Goal: Complete application form

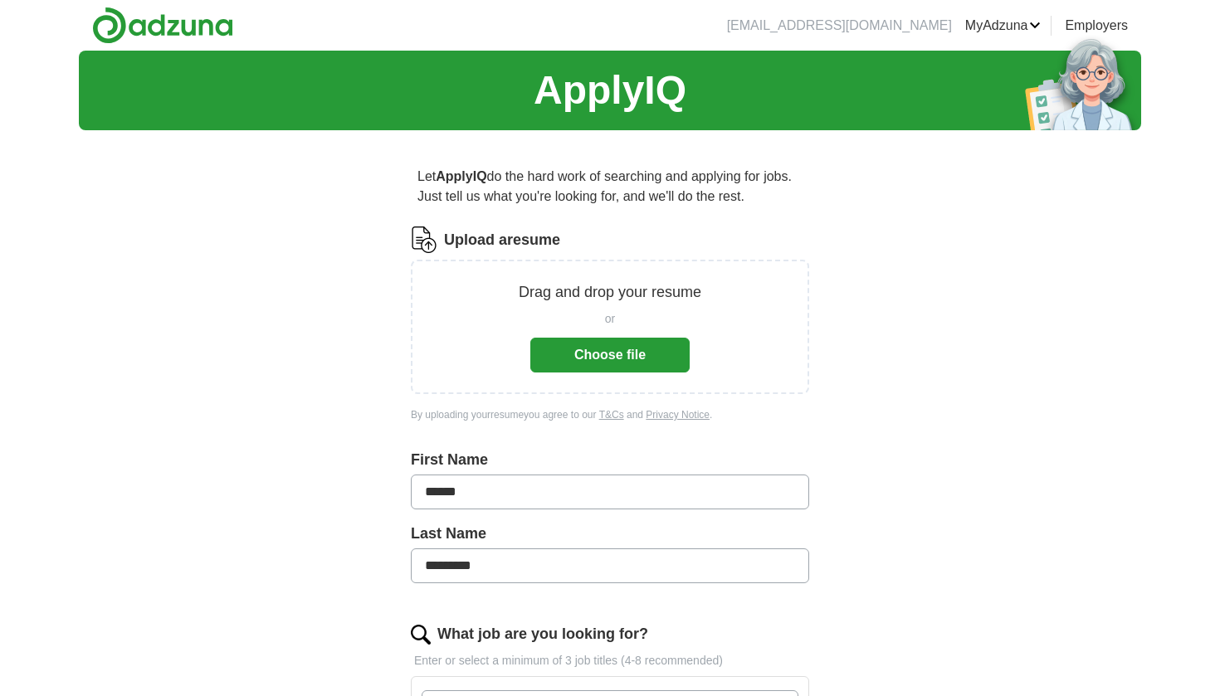
click at [607, 353] on button "Choose file" at bounding box center [609, 355] width 159 height 35
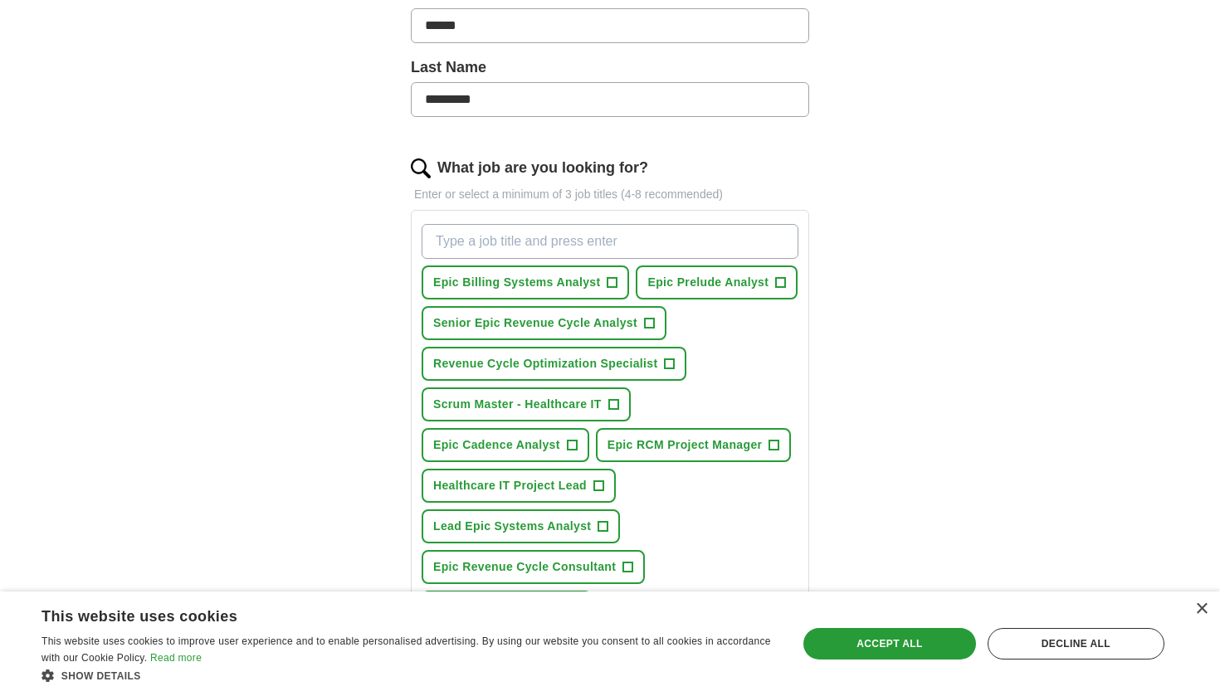
scroll to position [402, 0]
click at [585, 410] on span "Scrum Master - Healthcare IT" at bounding box center [517, 403] width 168 height 17
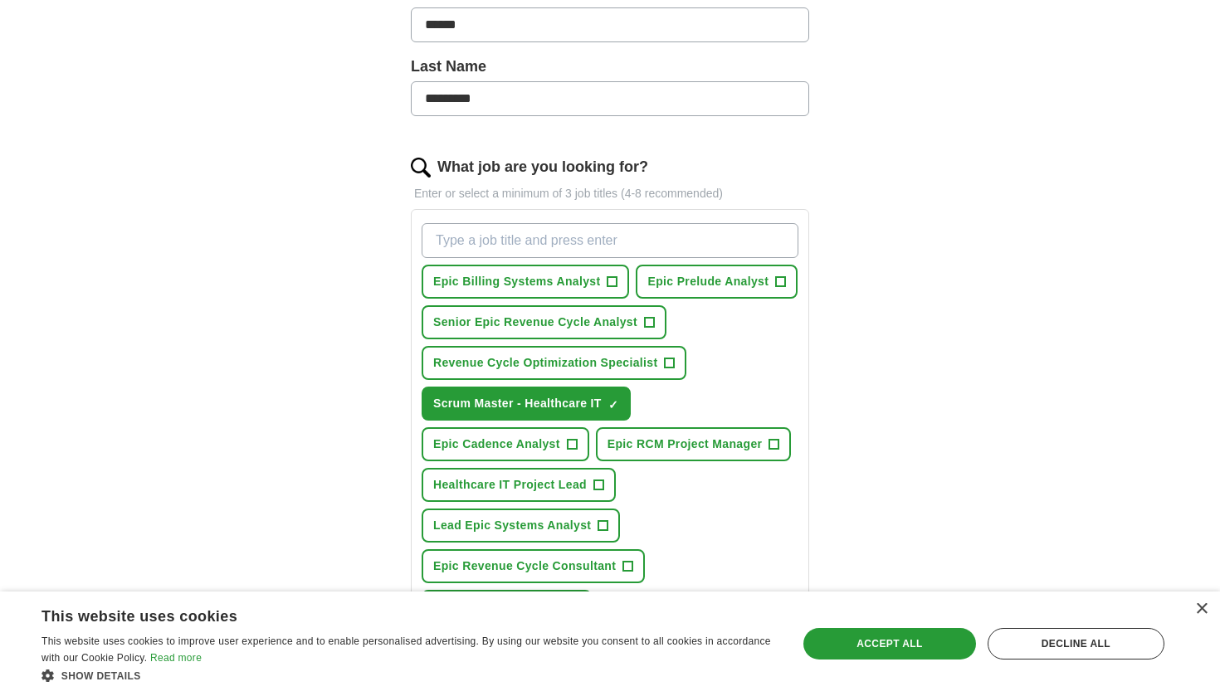
click at [637, 364] on span "Revenue Cycle Optimization Specialist" at bounding box center [545, 362] width 224 height 17
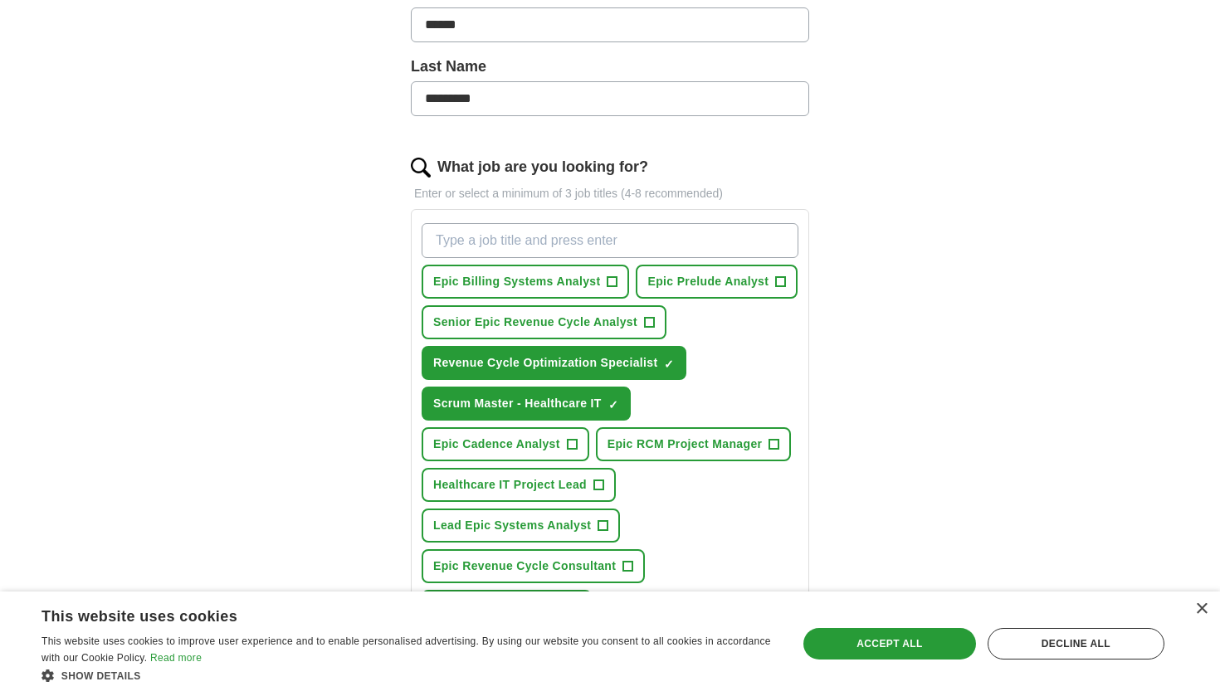
click at [551, 480] on span "Healthcare IT Project Lead" at bounding box center [509, 484] width 153 height 17
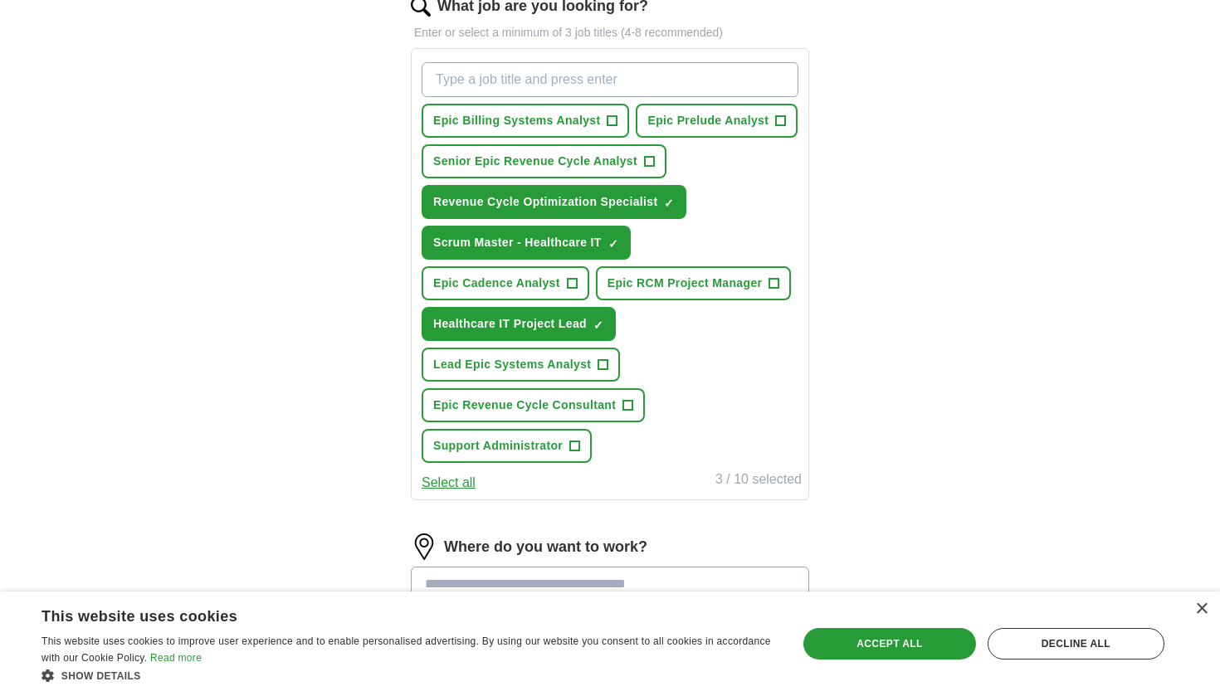
scroll to position [568, 0]
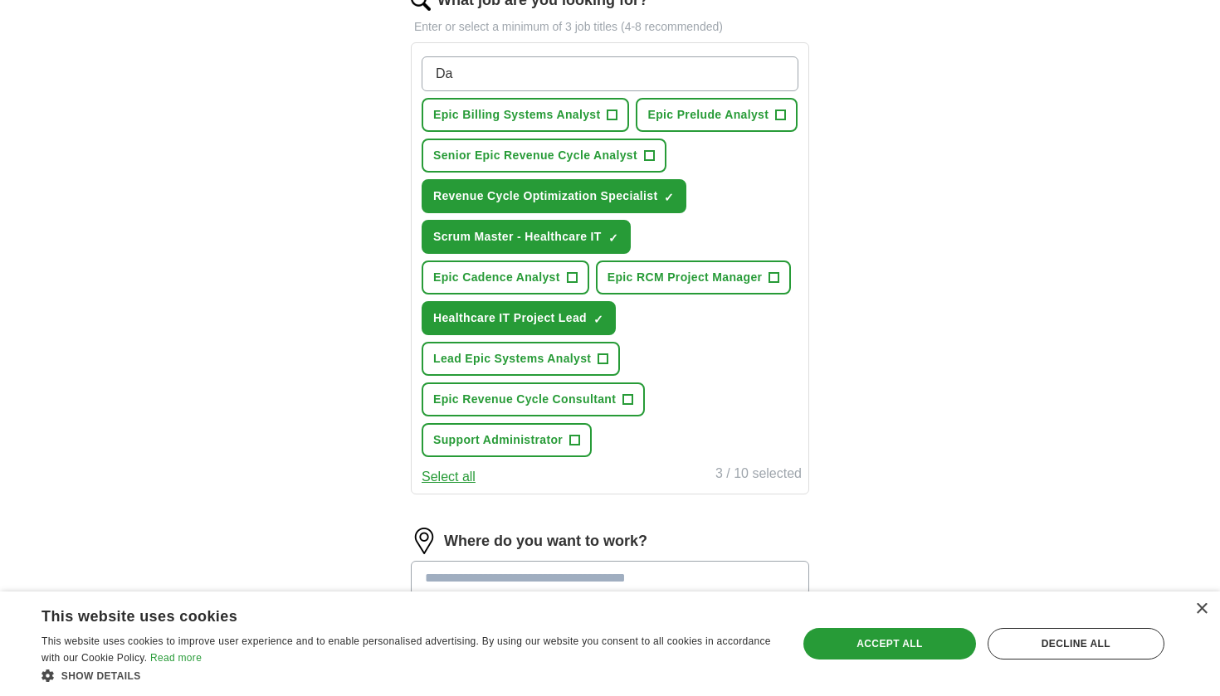
type input "D"
type input "help desk"
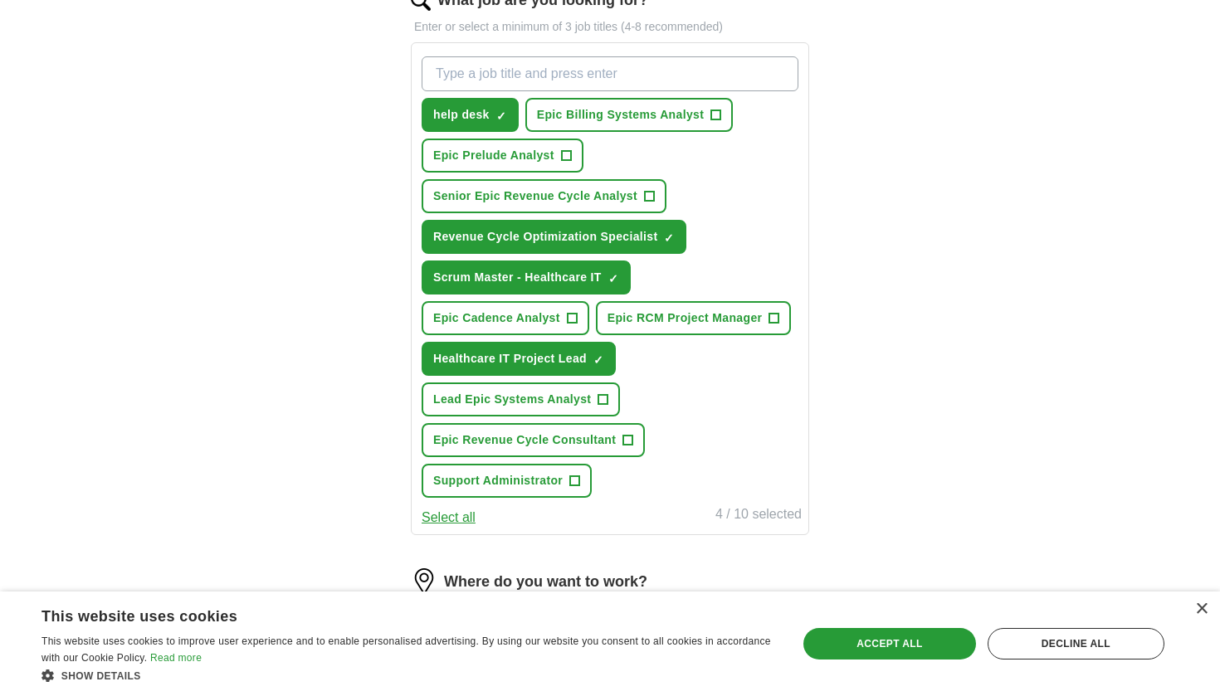
click at [696, 324] on span "Epic RCM Project Manager" at bounding box center [684, 317] width 155 height 17
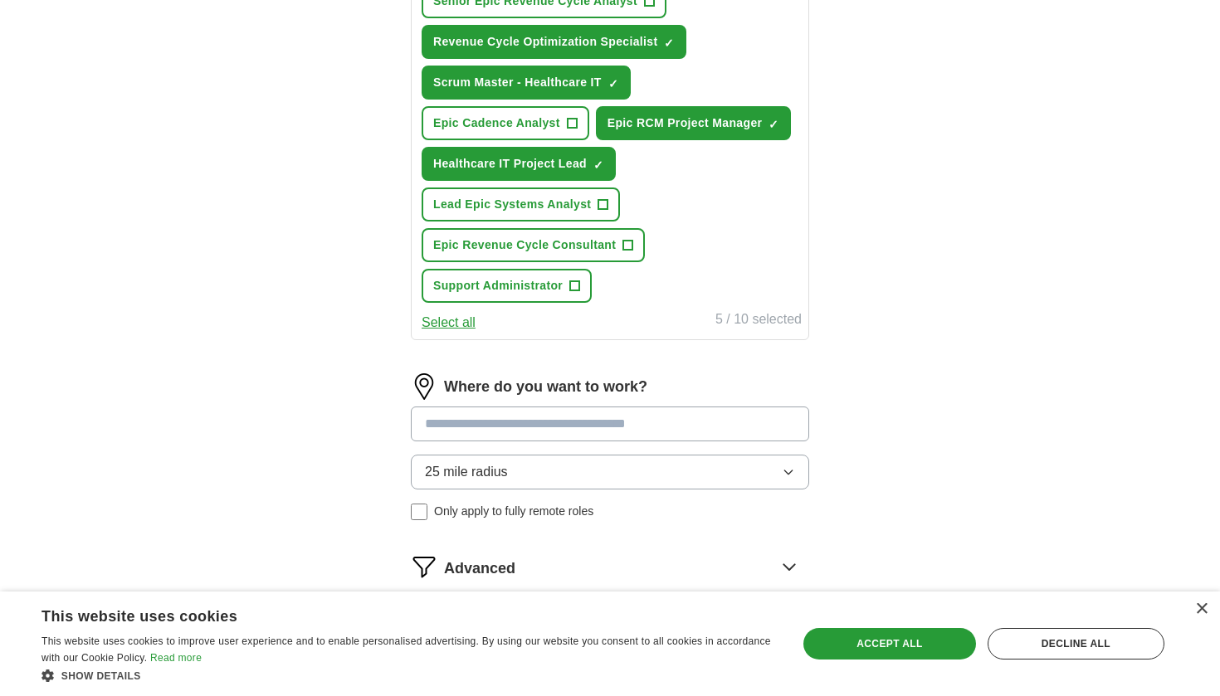
scroll to position [766, 0]
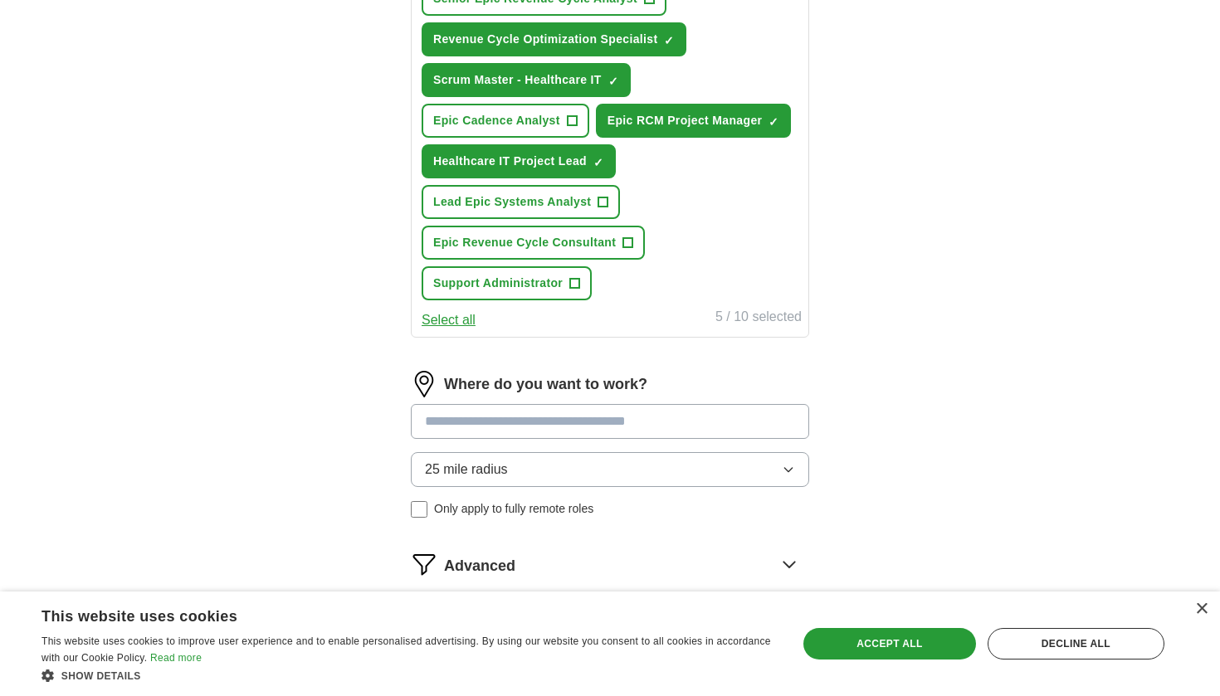
click at [560, 280] on span "Support Administrator" at bounding box center [497, 283] width 129 height 17
click at [663, 417] on input at bounding box center [610, 421] width 398 height 35
type input "*"
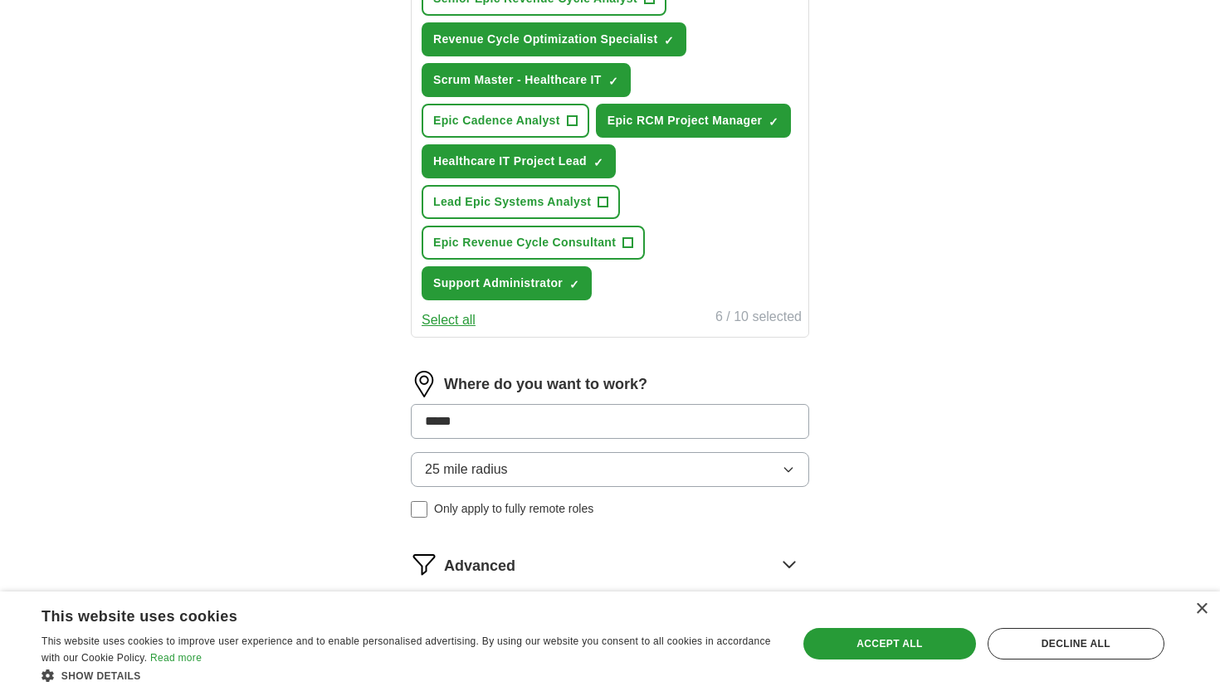
type input "******"
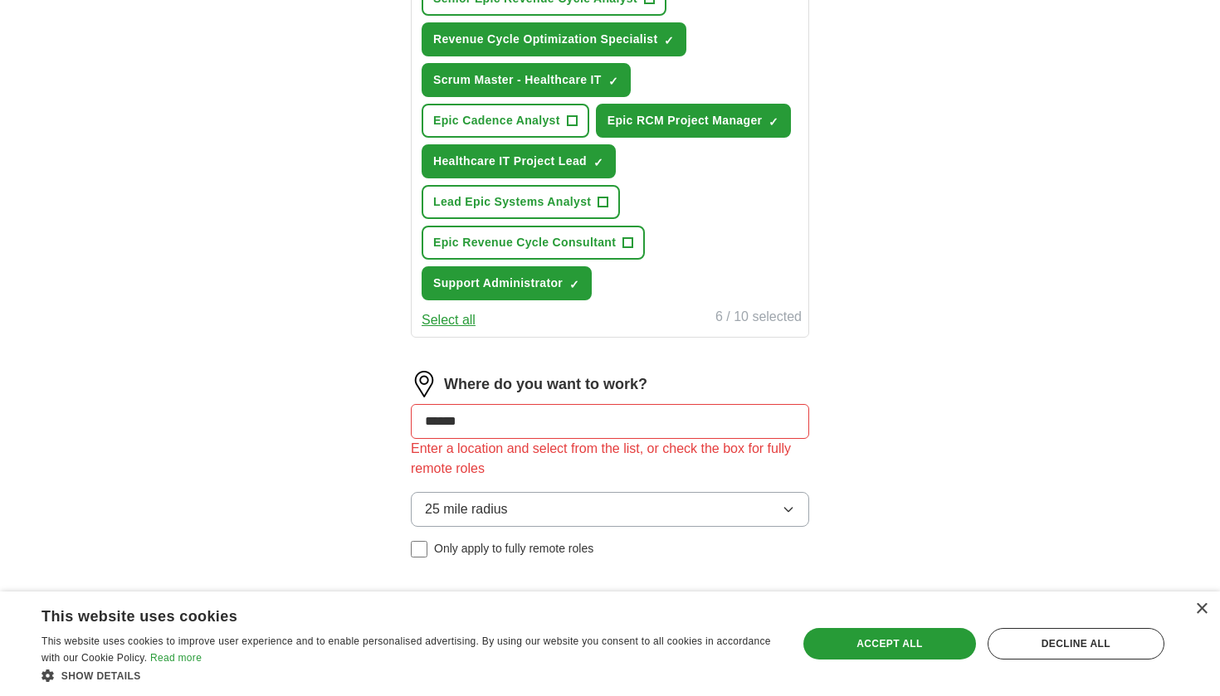
click at [421, 510] on div "25 mile radius Only apply to fully remote roles" at bounding box center [610, 525] width 398 height 66
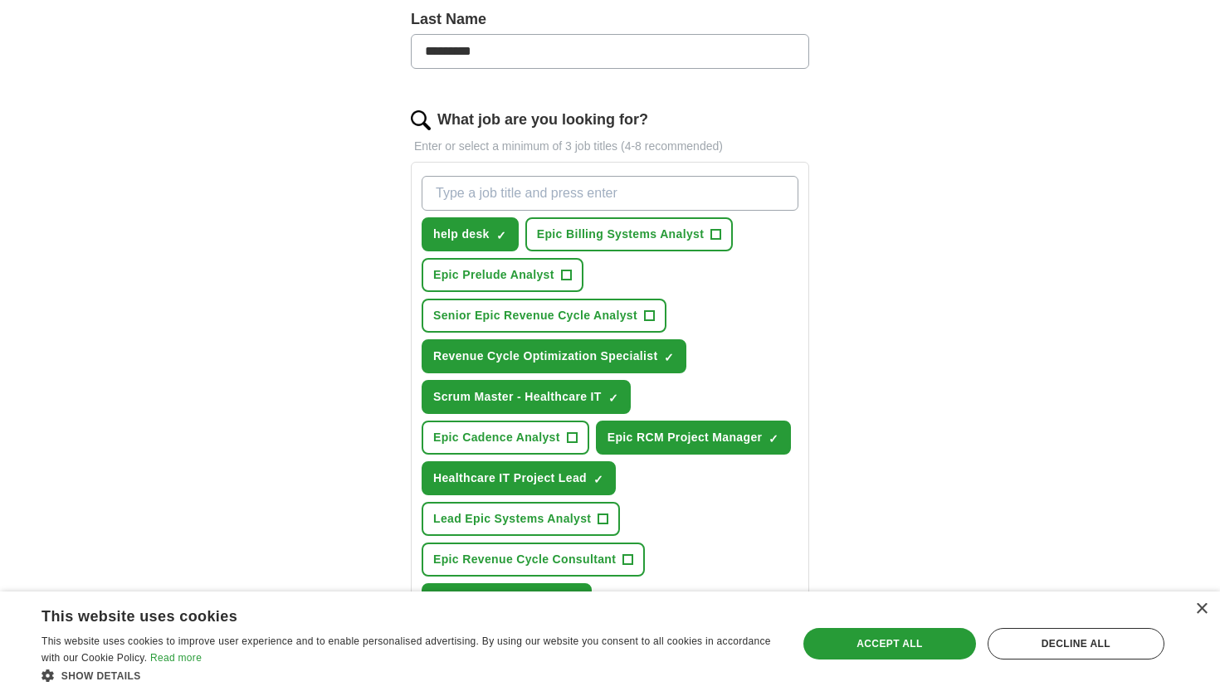
scroll to position [435, 0]
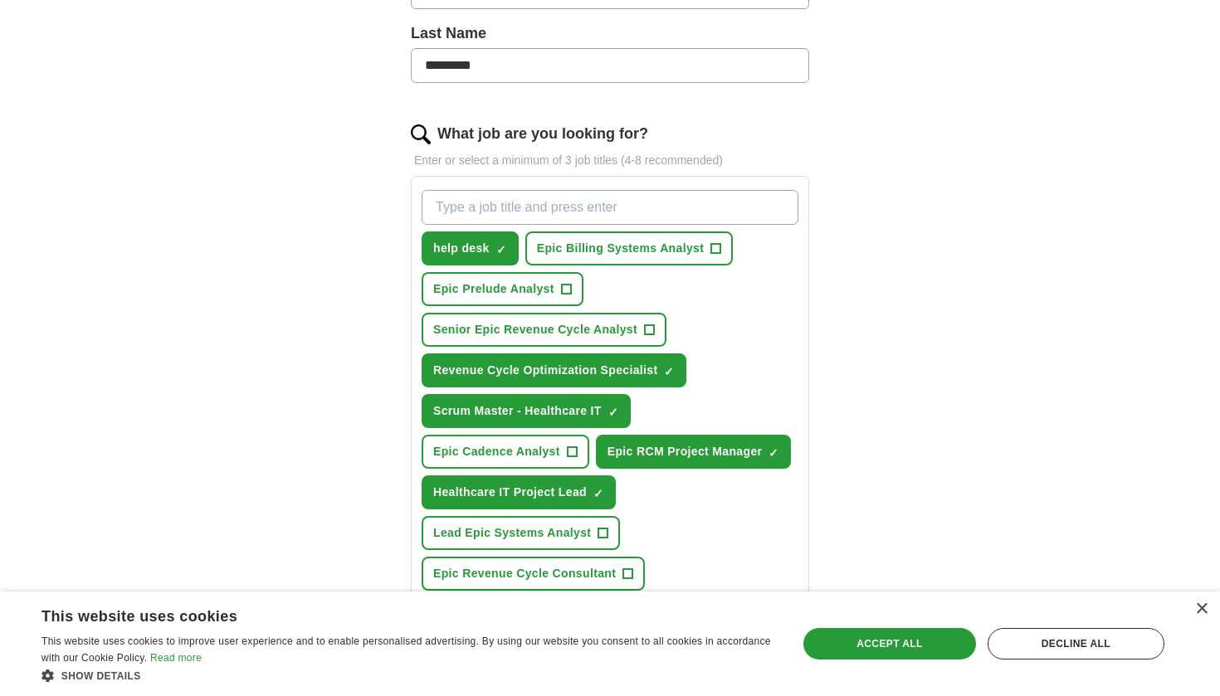
click at [477, 207] on input "What job are you looking for?" at bounding box center [609, 207] width 377 height 35
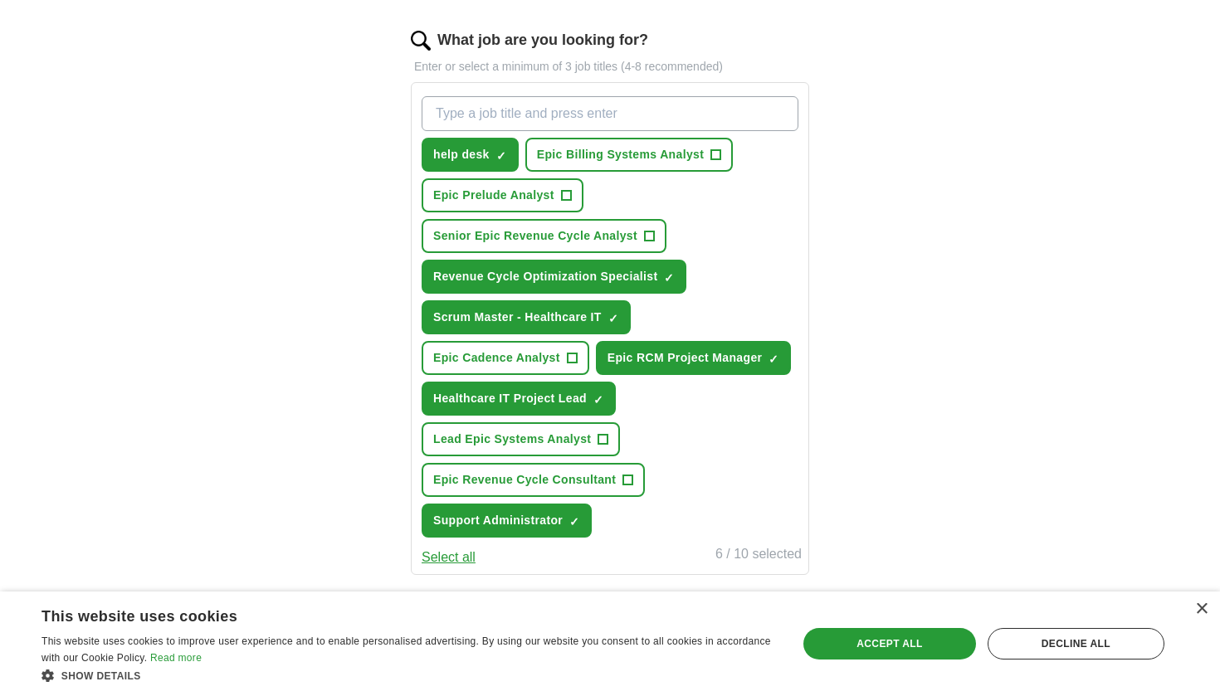
scroll to position [527, 0]
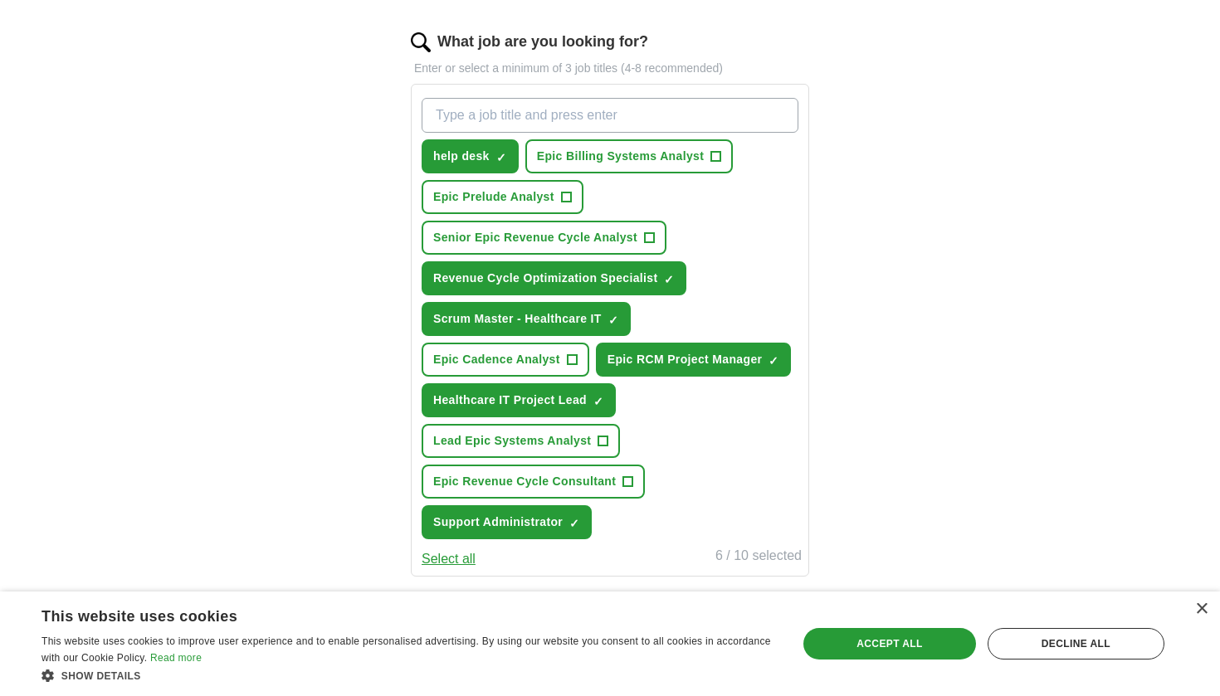
click at [532, 197] on span "Epic Prelude Analyst" at bounding box center [493, 196] width 121 height 17
click at [592, 124] on input "What job are you looking for?" at bounding box center [609, 115] width 377 height 35
type input "revenue cycle"
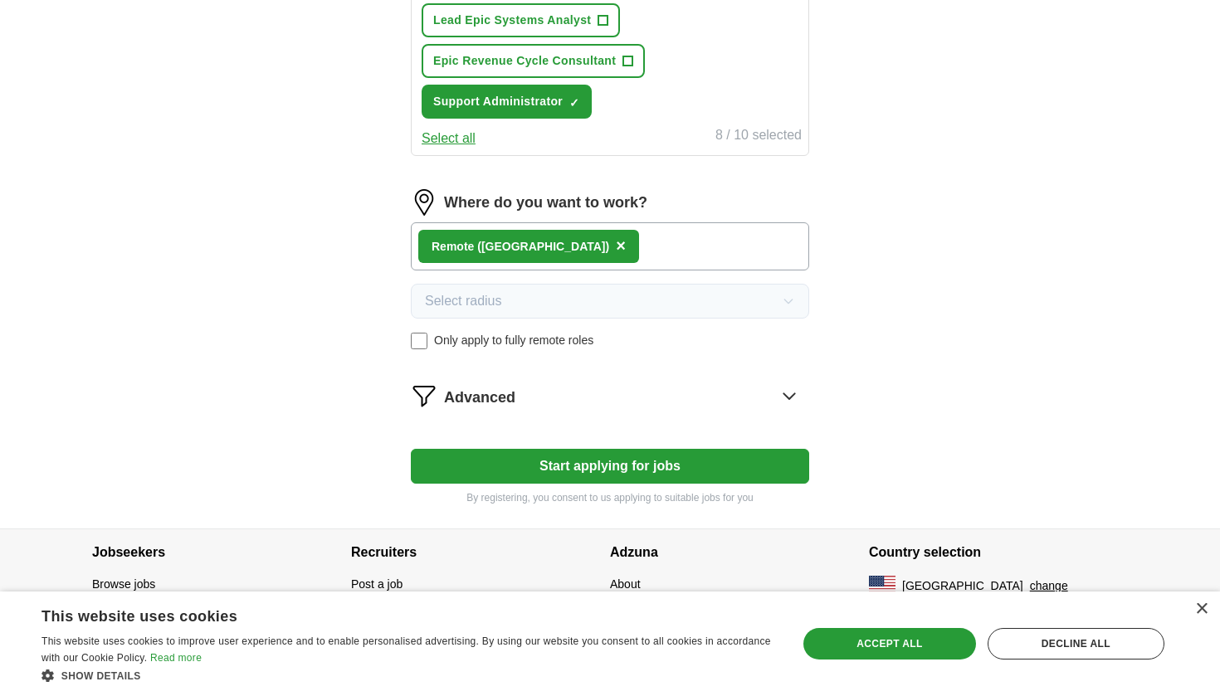
scroll to position [948, 0]
click at [631, 474] on button "Start applying for jobs" at bounding box center [610, 466] width 398 height 35
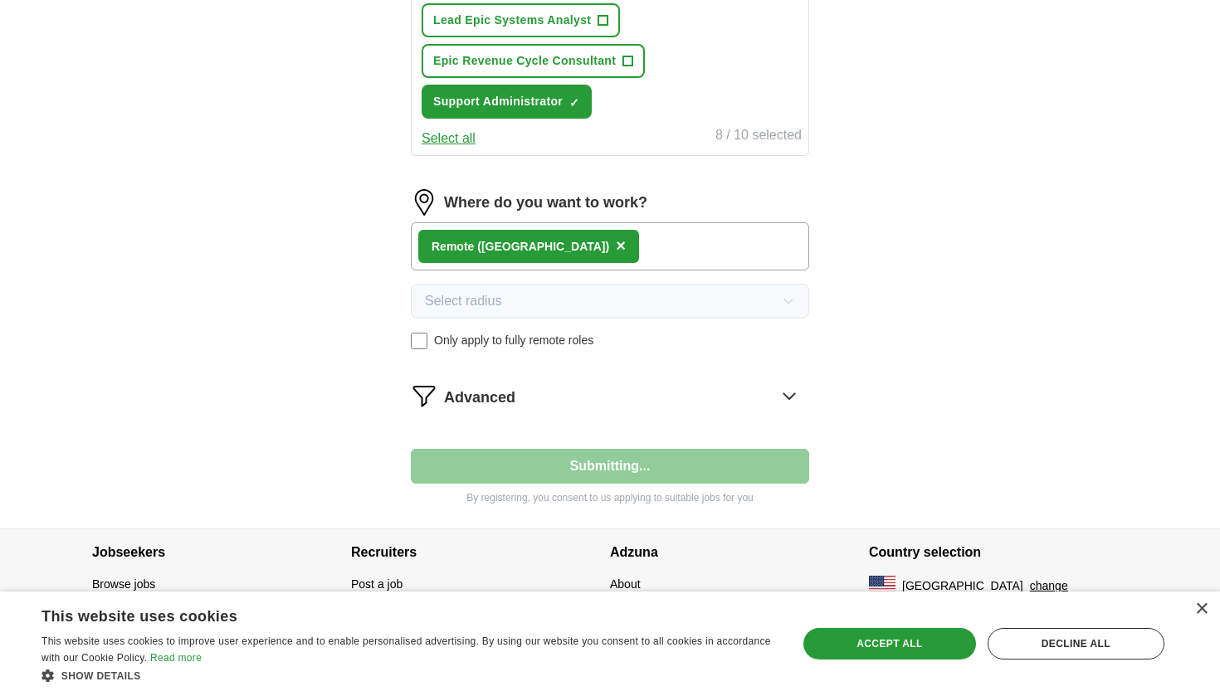
select select "**"
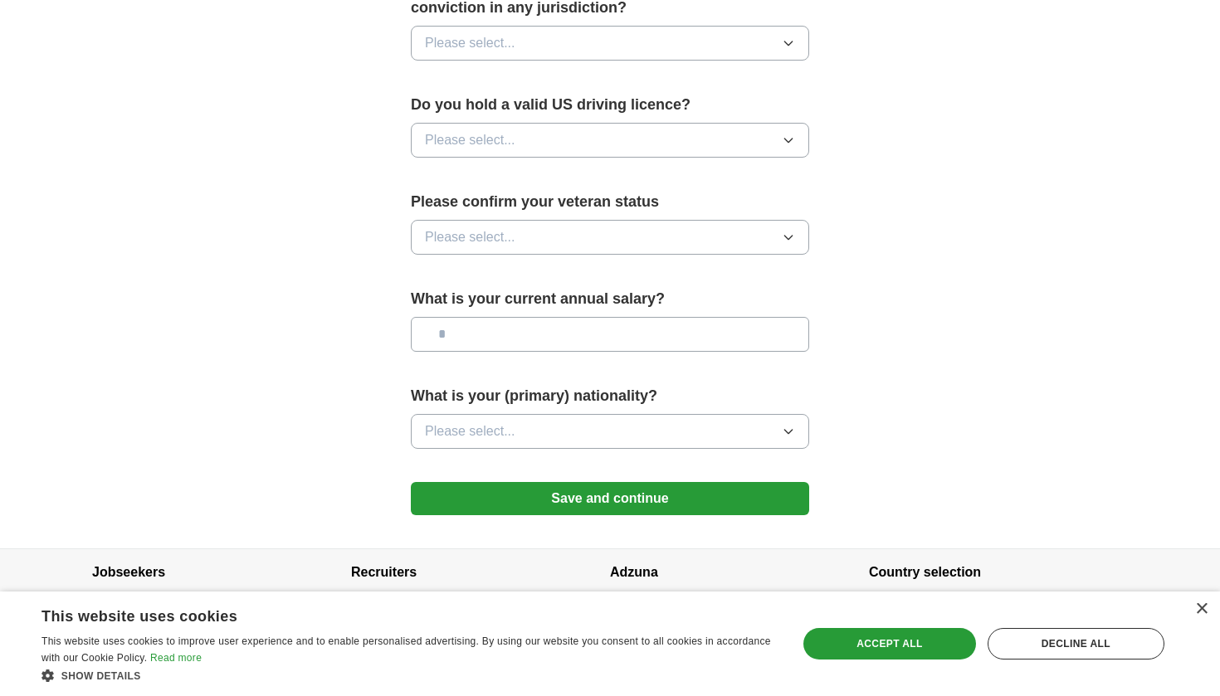
scroll to position [1012, 0]
click at [571, 415] on button "Please select..." at bounding box center [610, 432] width 398 height 35
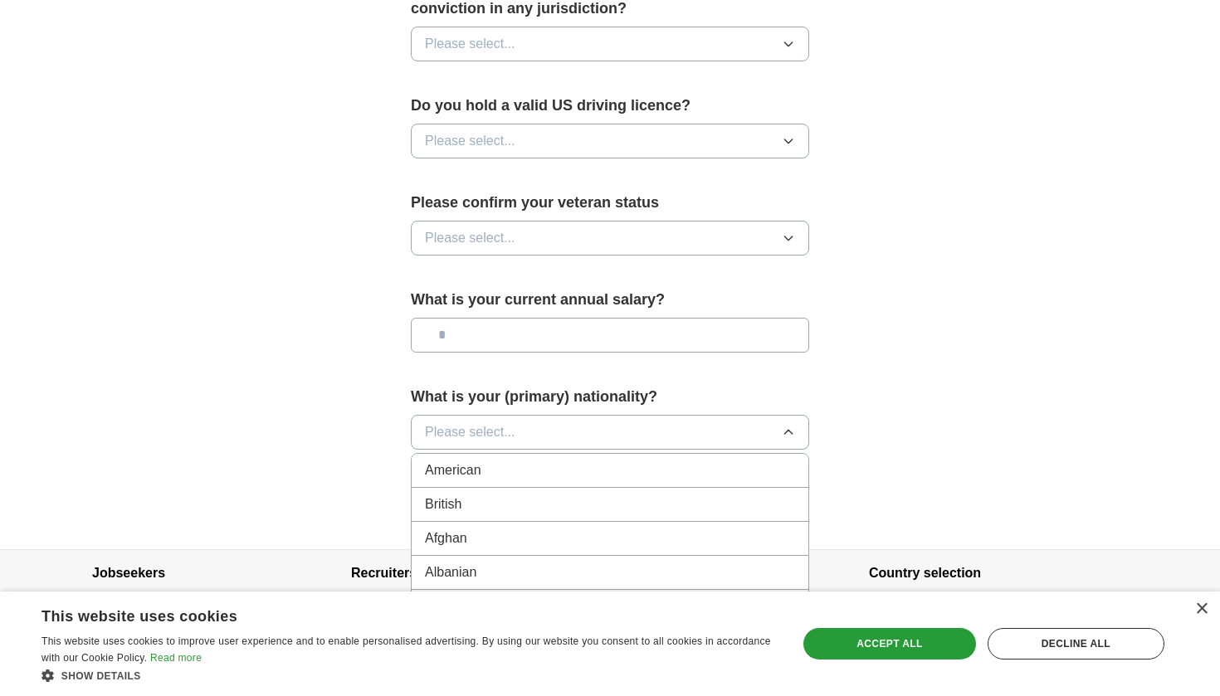
click at [553, 460] on div "American" at bounding box center [610, 470] width 370 height 20
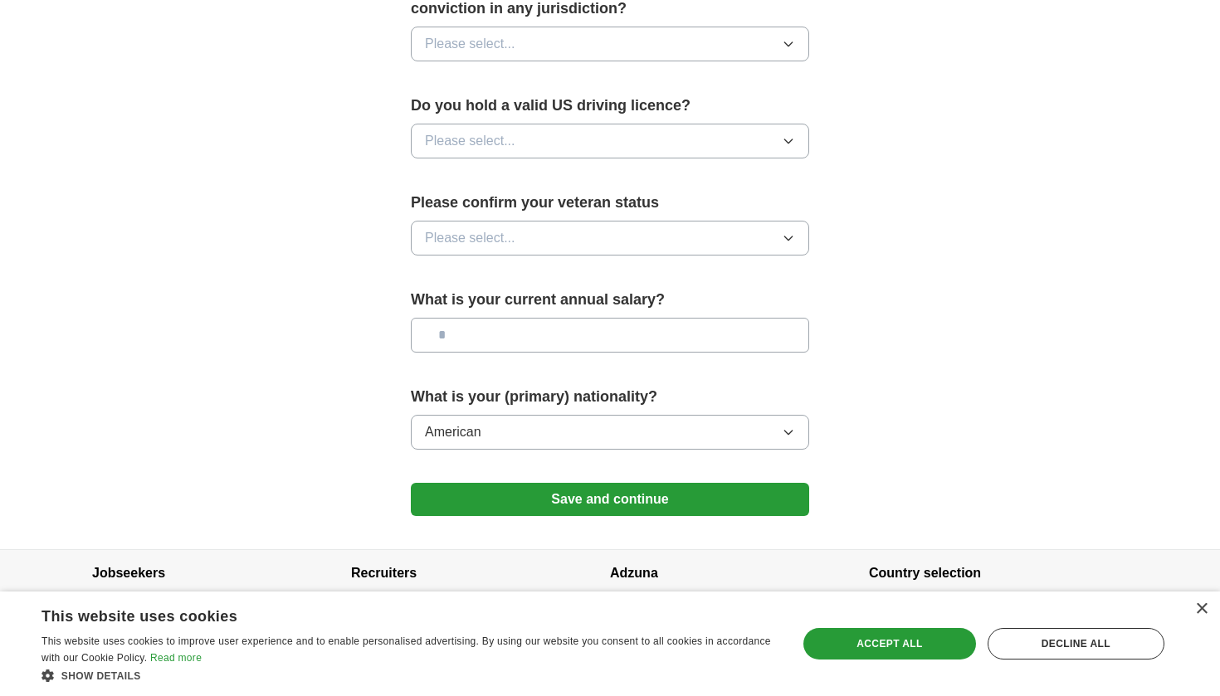
click at [496, 318] on input "text" at bounding box center [610, 335] width 398 height 35
type input "*******"
click at [530, 222] on button "Please select..." at bounding box center [610, 238] width 398 height 35
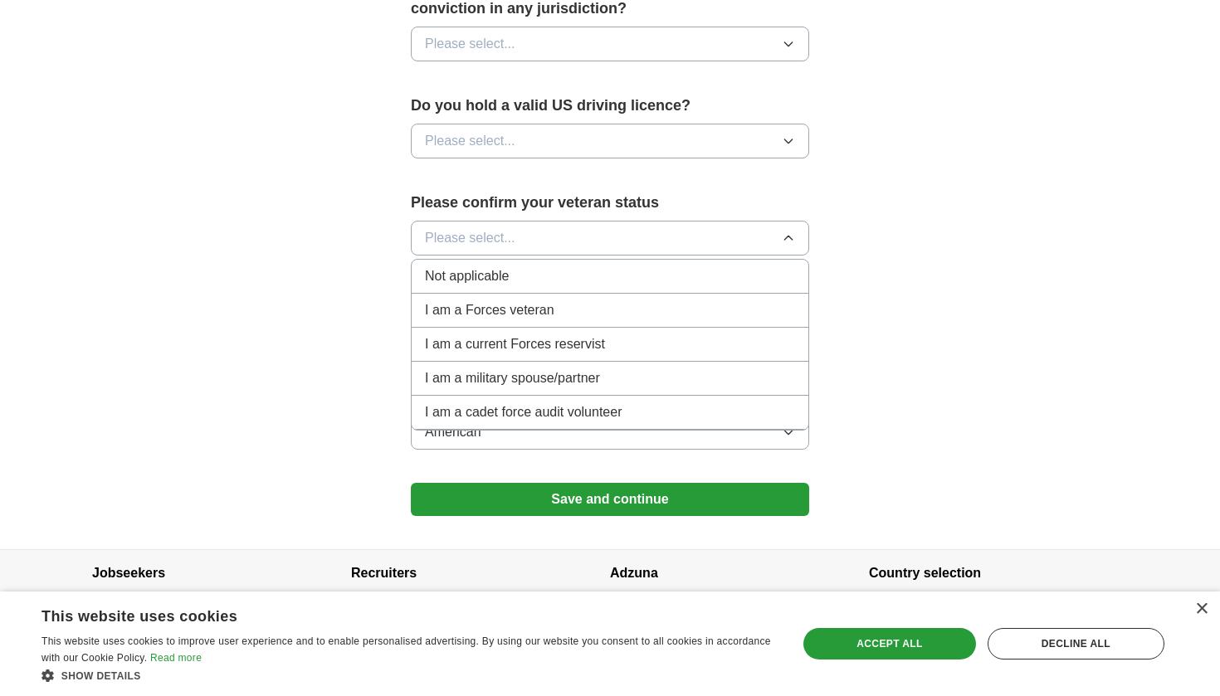
click at [516, 266] on div "Not applicable" at bounding box center [610, 276] width 370 height 20
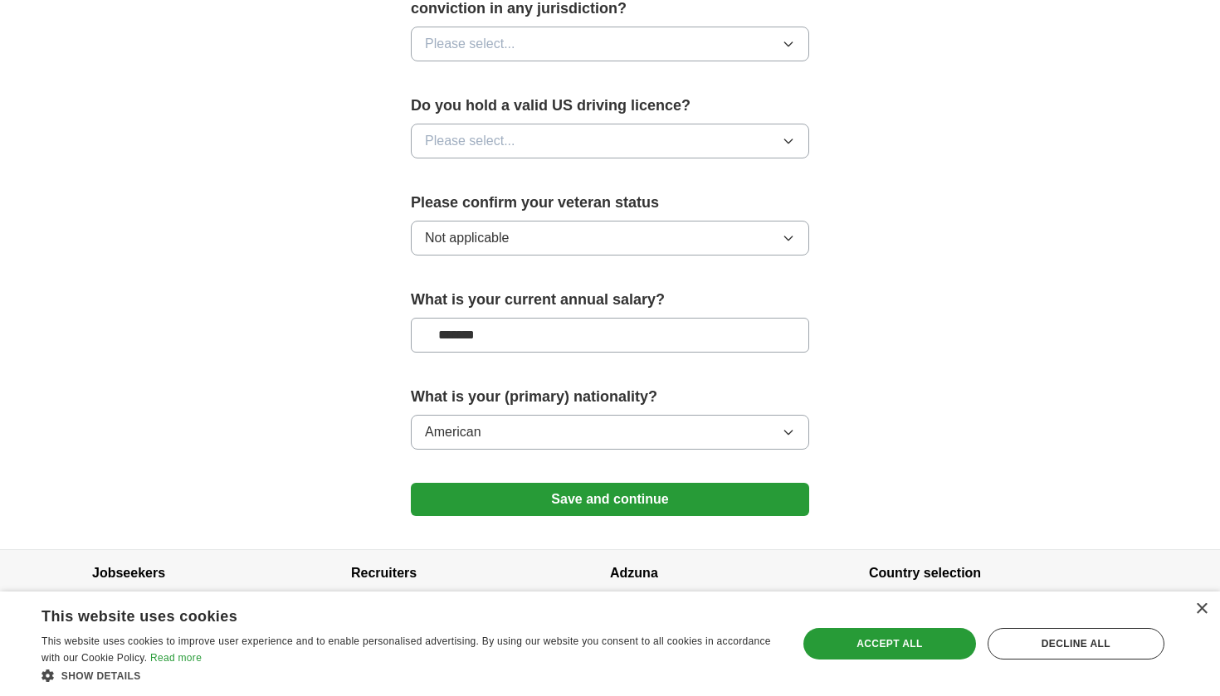
click at [480, 131] on span "Please select..." at bounding box center [470, 141] width 90 height 20
click at [464, 169] on div "Yes" at bounding box center [610, 179] width 370 height 20
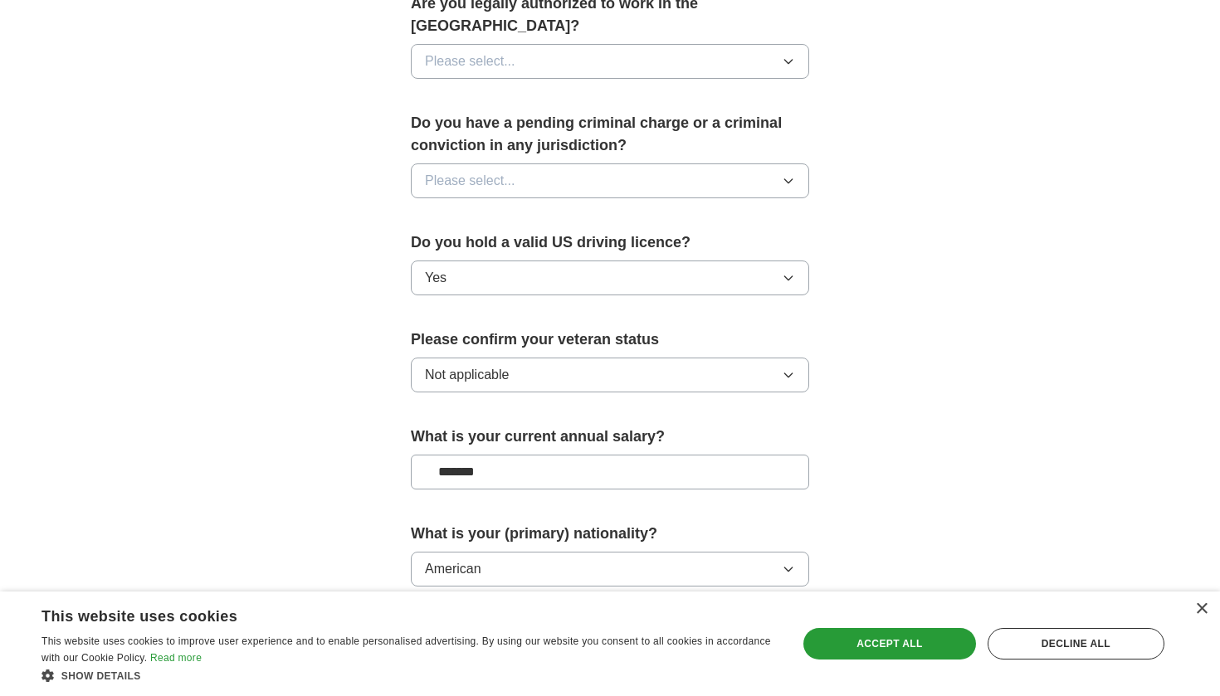
scroll to position [866, 0]
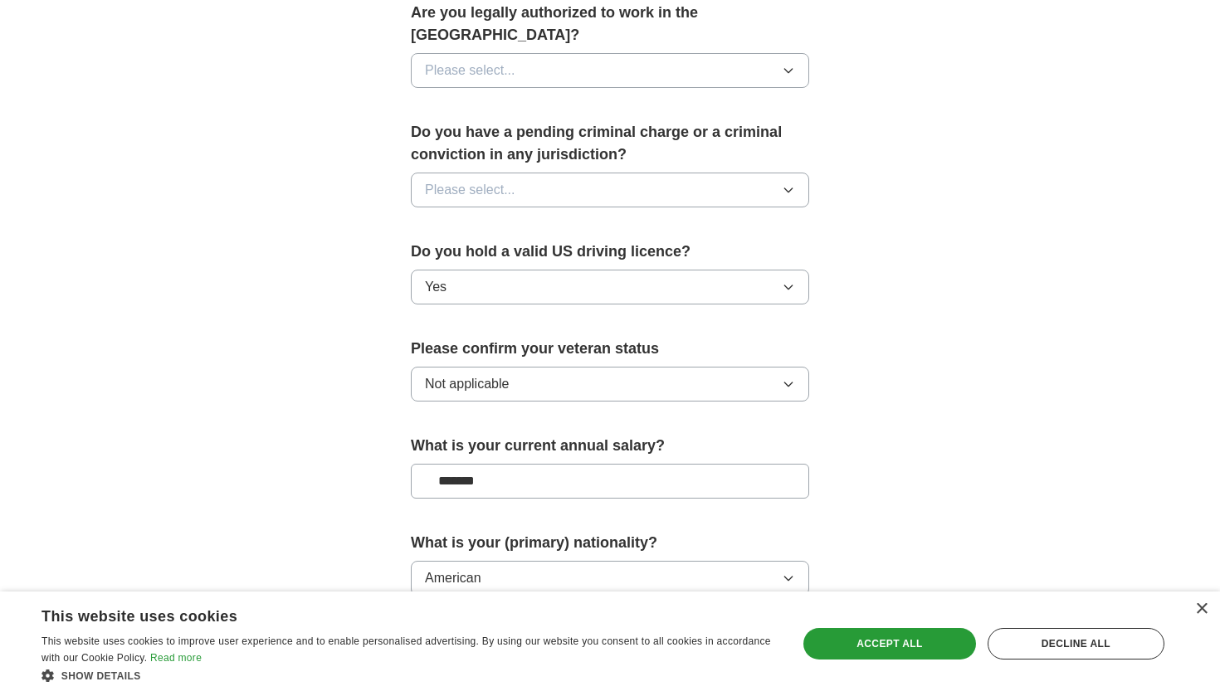
click at [466, 180] on span "Please select..." at bounding box center [470, 190] width 90 height 20
click at [464, 252] on div "No" at bounding box center [610, 262] width 370 height 20
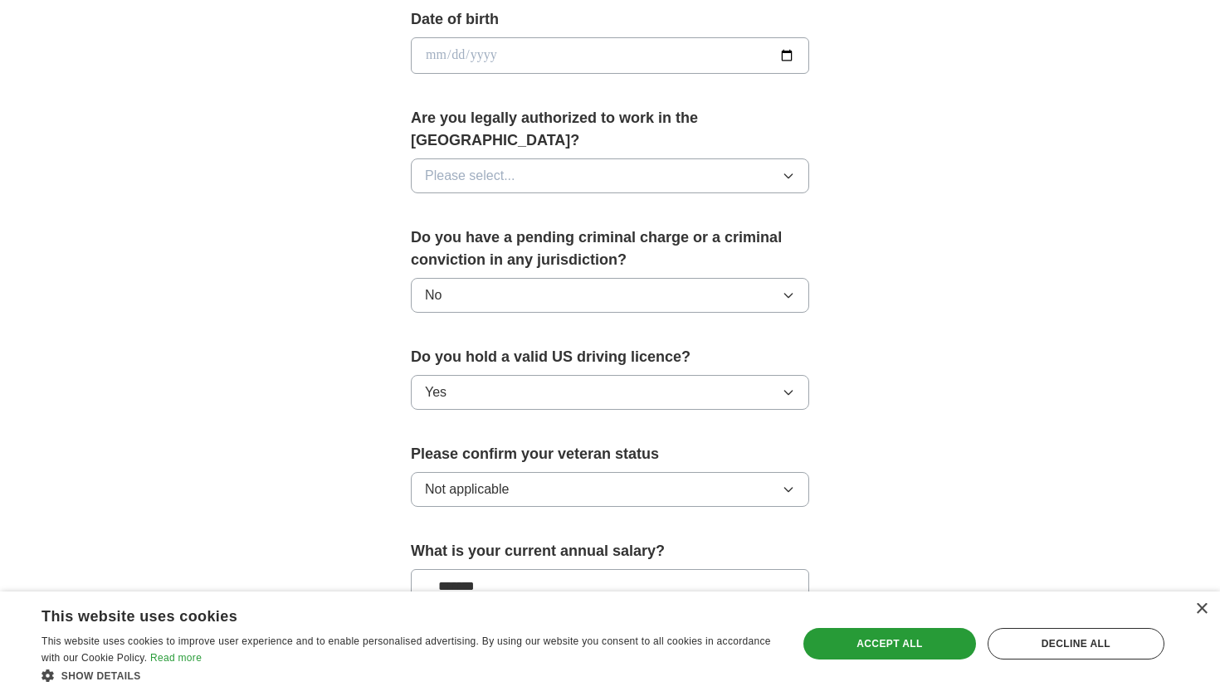
scroll to position [751, 0]
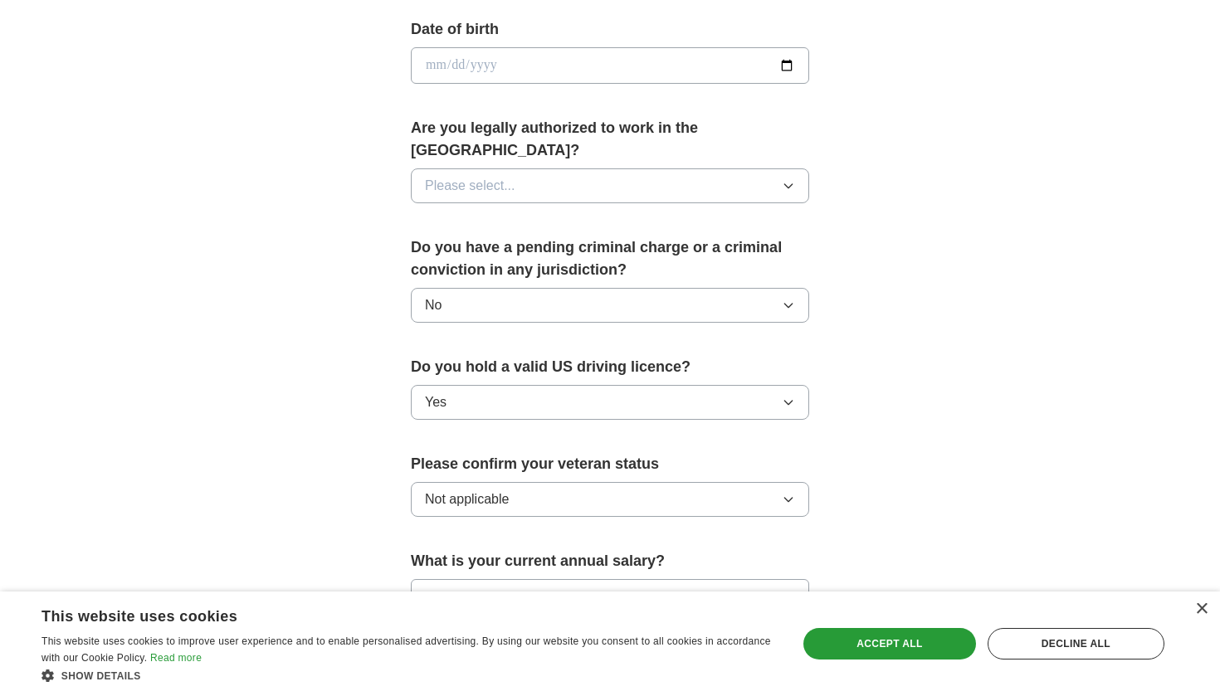
click at [472, 176] on span "Please select..." at bounding box center [470, 186] width 90 height 20
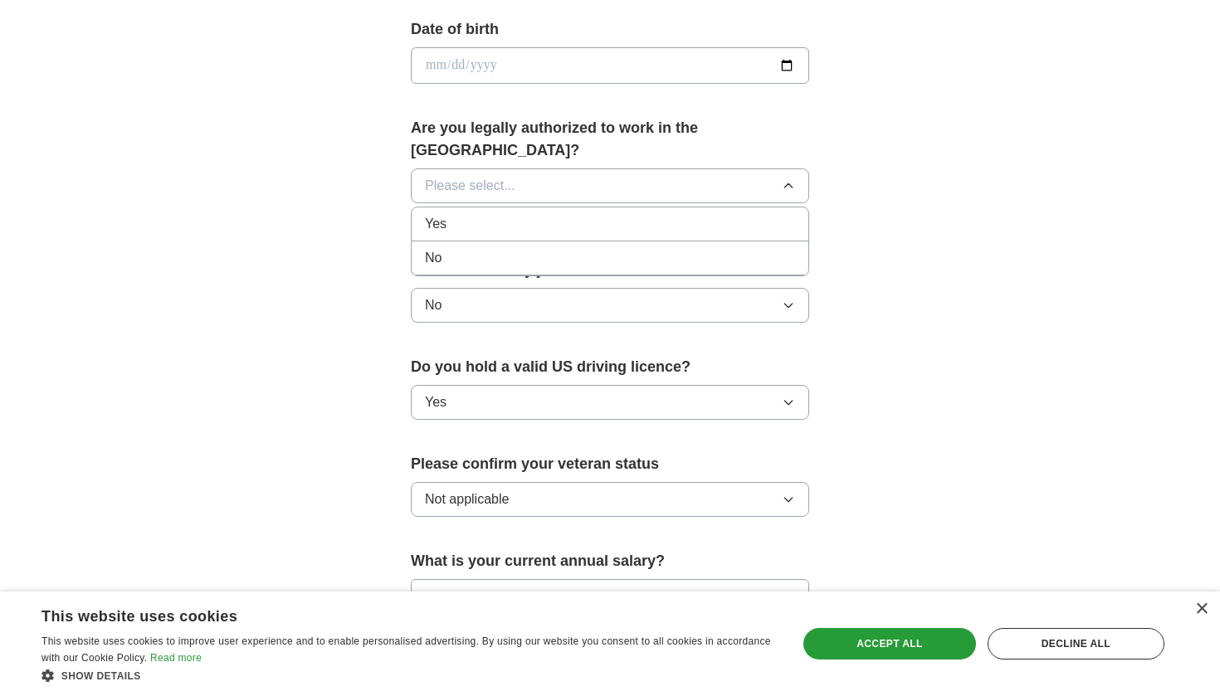
click at [470, 214] on div "Yes" at bounding box center [610, 224] width 370 height 20
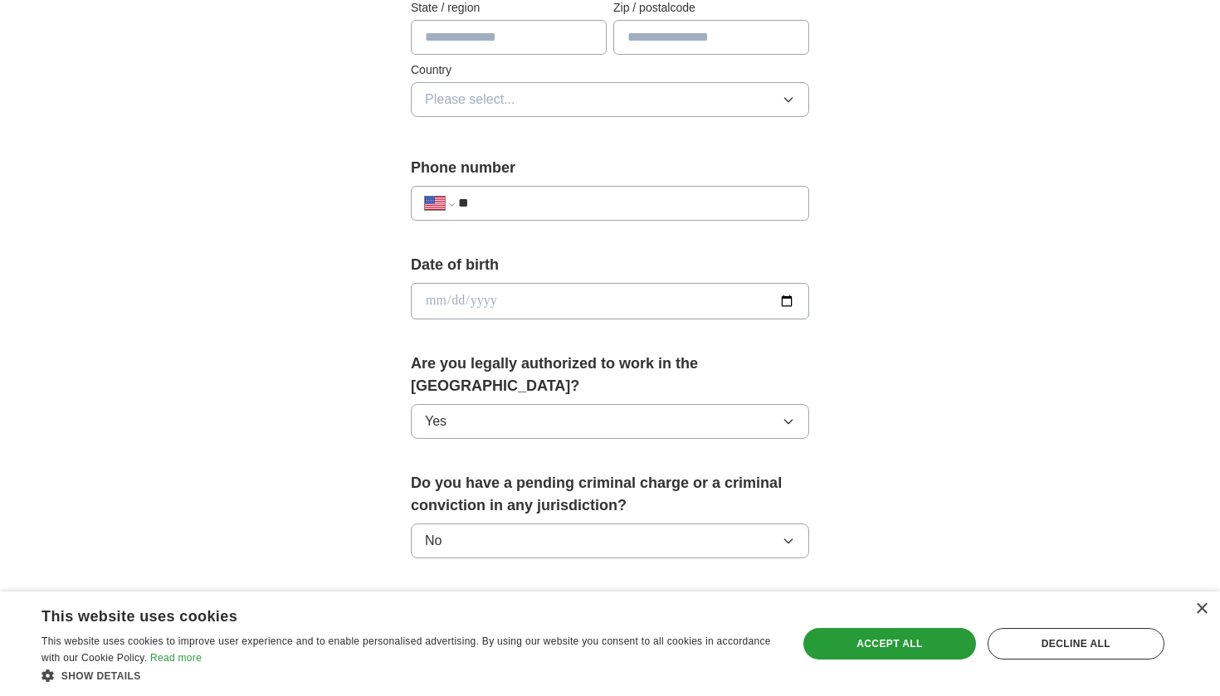
scroll to position [485, 0]
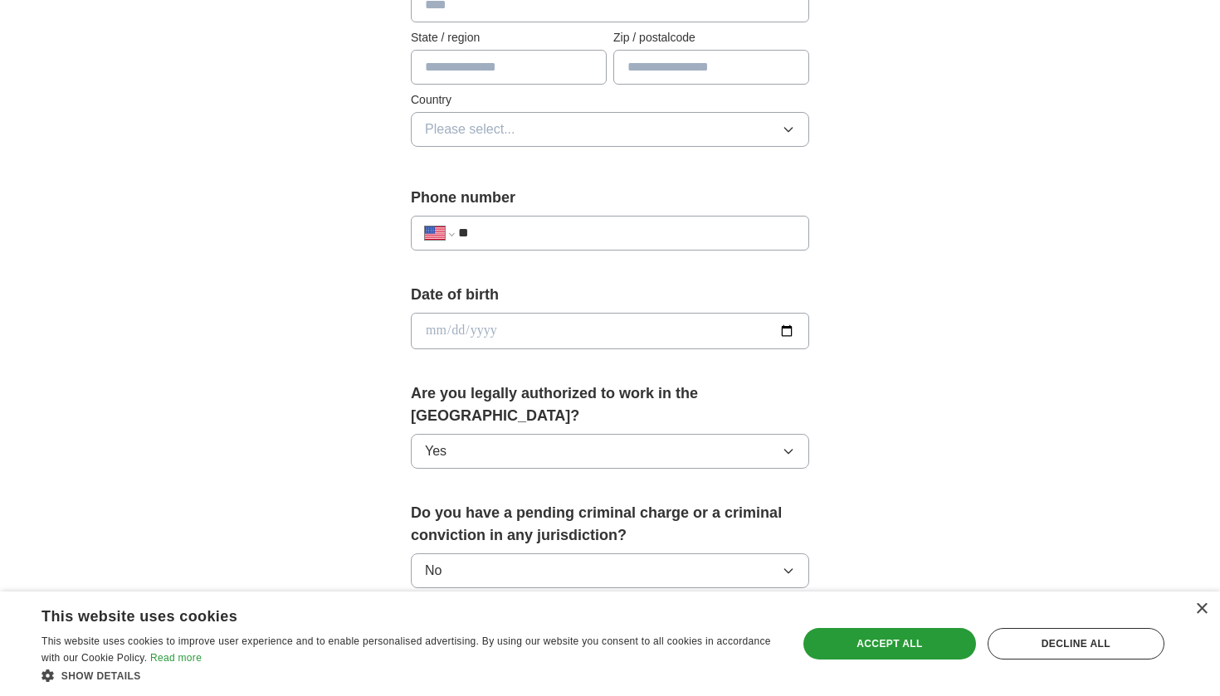
click at [547, 217] on div "**********" at bounding box center [610, 233] width 398 height 35
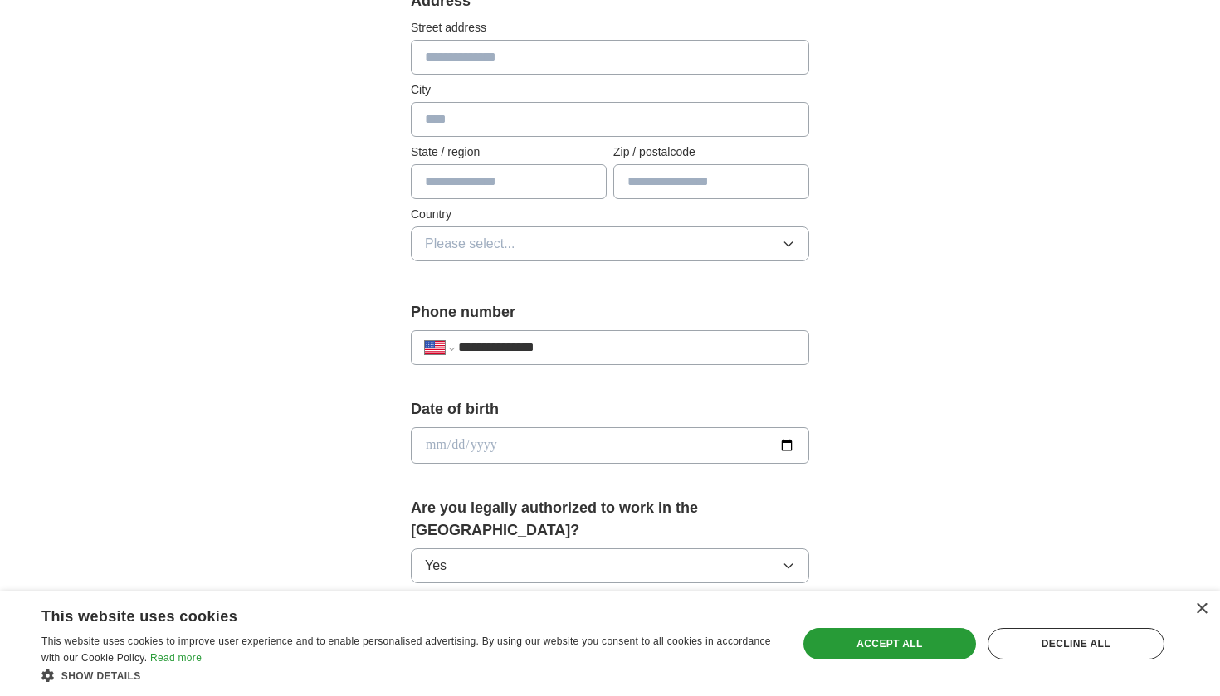
scroll to position [366, 0]
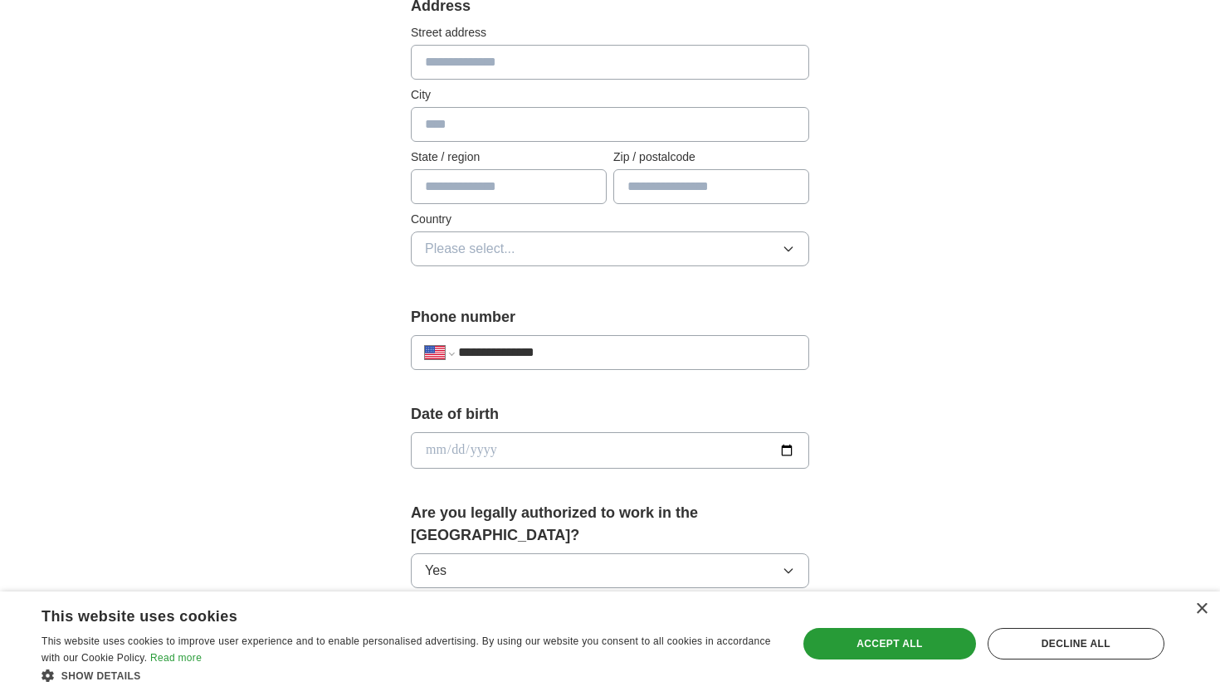
type input "**********"
click at [534, 254] on button "Please select..." at bounding box center [610, 248] width 398 height 35
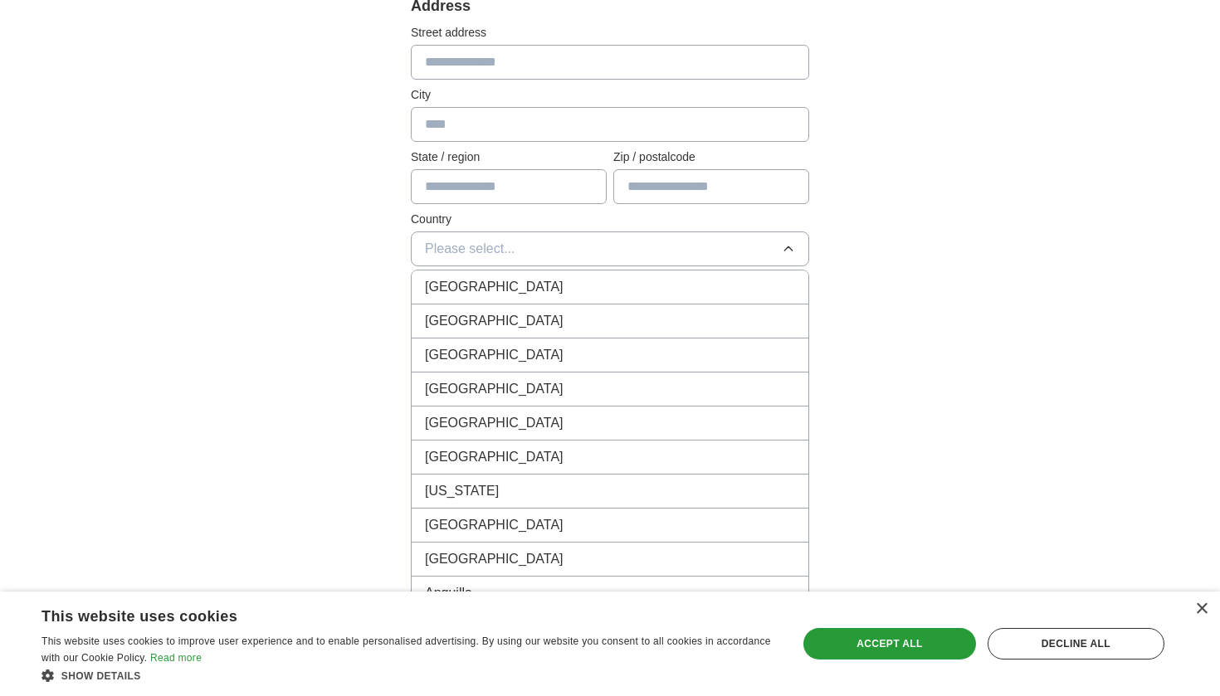
click at [521, 319] on div "[GEOGRAPHIC_DATA]" at bounding box center [610, 321] width 370 height 20
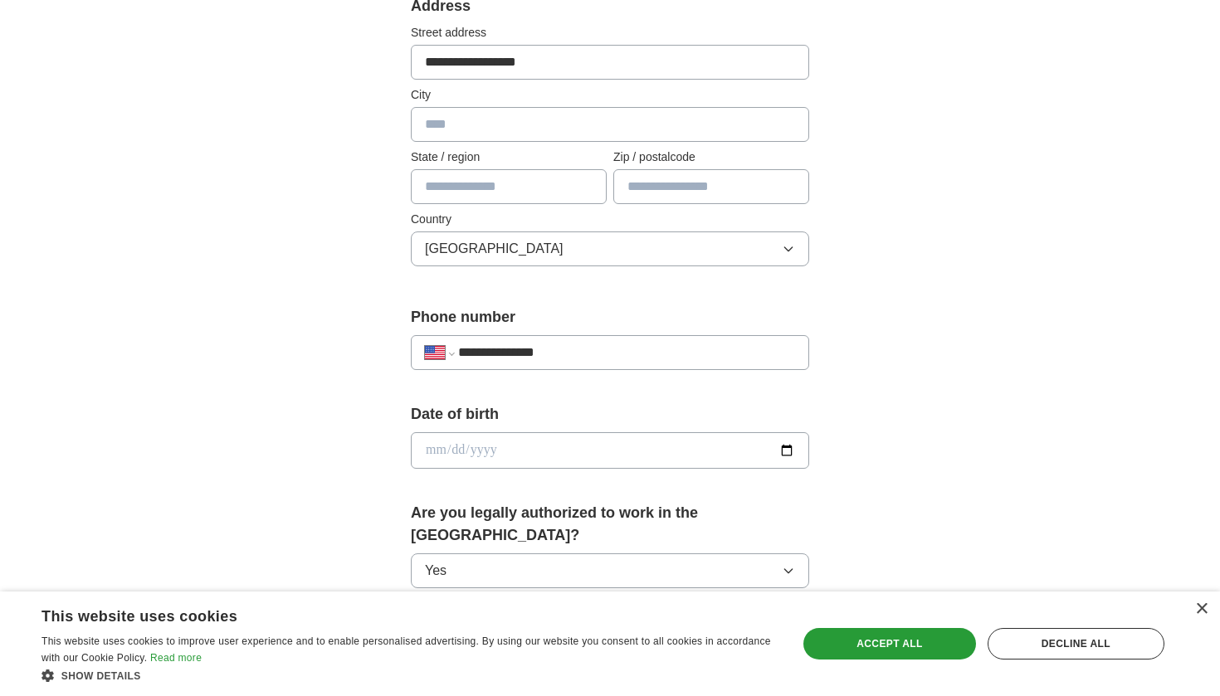
type input "**********"
type input "*******"
type input "*"
type input "*****"
click at [480, 177] on input "*" at bounding box center [509, 186] width 196 height 35
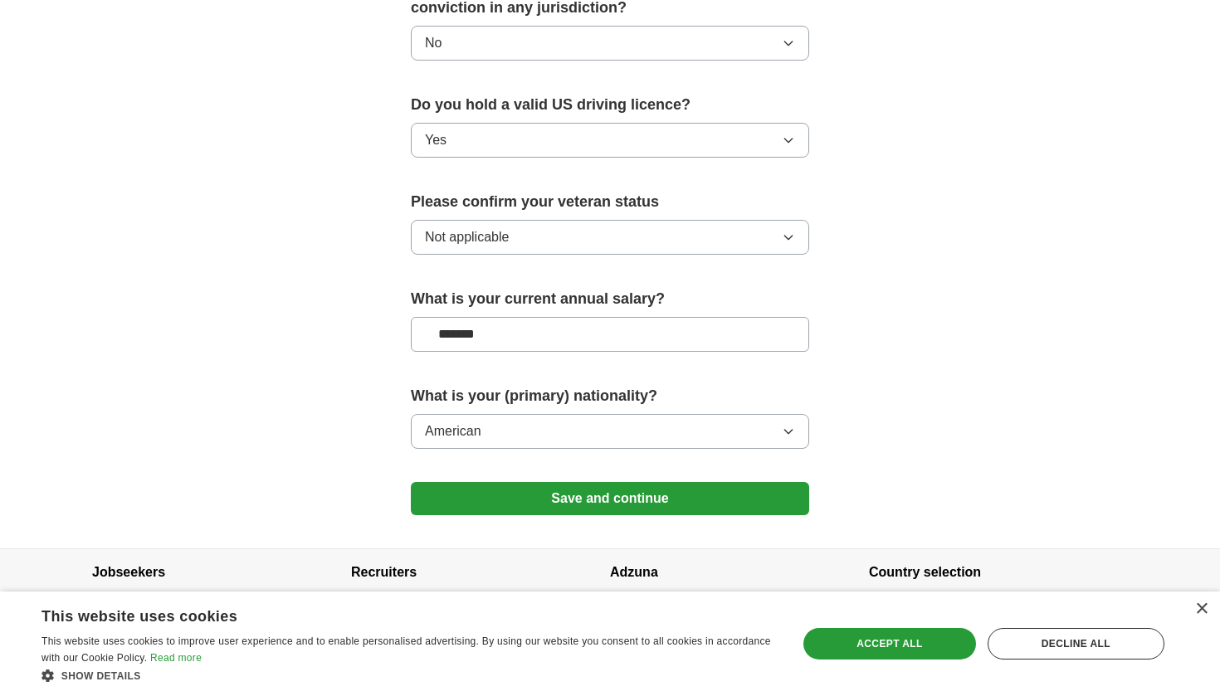
scroll to position [1012, 0]
type input "**"
click at [621, 483] on button "Save and continue" at bounding box center [610, 499] width 398 height 33
